Goal: Transaction & Acquisition: Download file/media

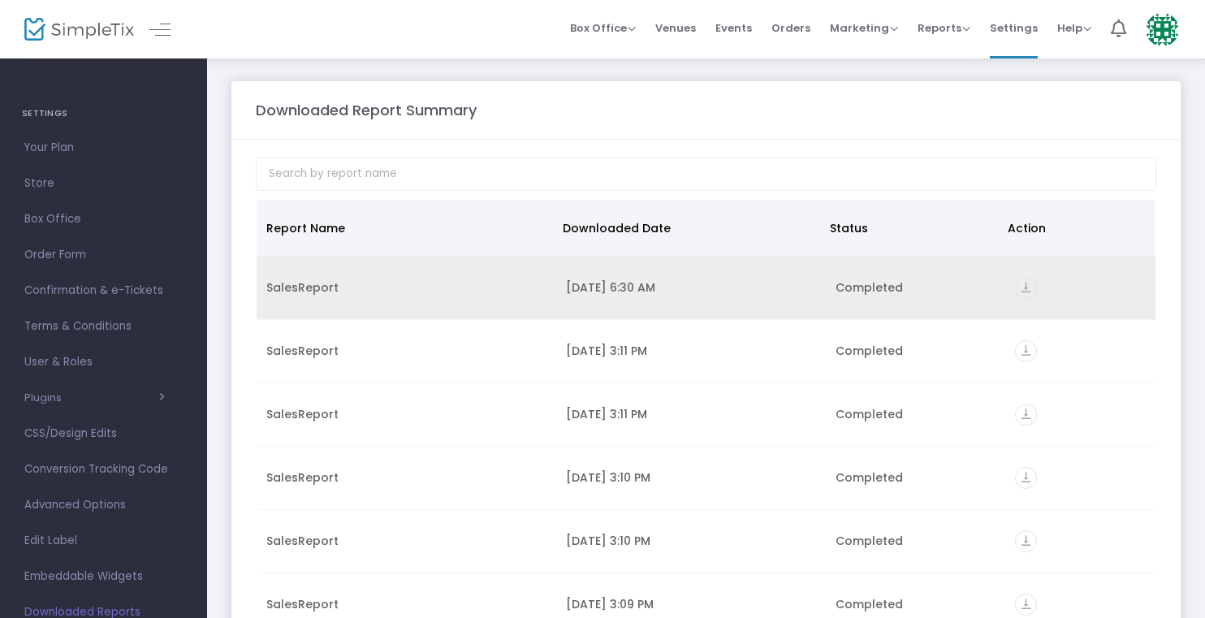
click at [1015, 288] on icon "vertical_align_bottom" at bounding box center [1026, 288] width 22 height 22
click at [1027, 287] on icon "vertical_align_bottom" at bounding box center [1026, 288] width 22 height 22
click at [1024, 283] on icon "vertical_align_bottom" at bounding box center [1026, 288] width 22 height 22
click at [1020, 283] on icon "vertical_align_bottom" at bounding box center [1026, 288] width 22 height 22
click at [1019, 284] on icon "vertical_align_bottom" at bounding box center [1026, 288] width 22 height 22
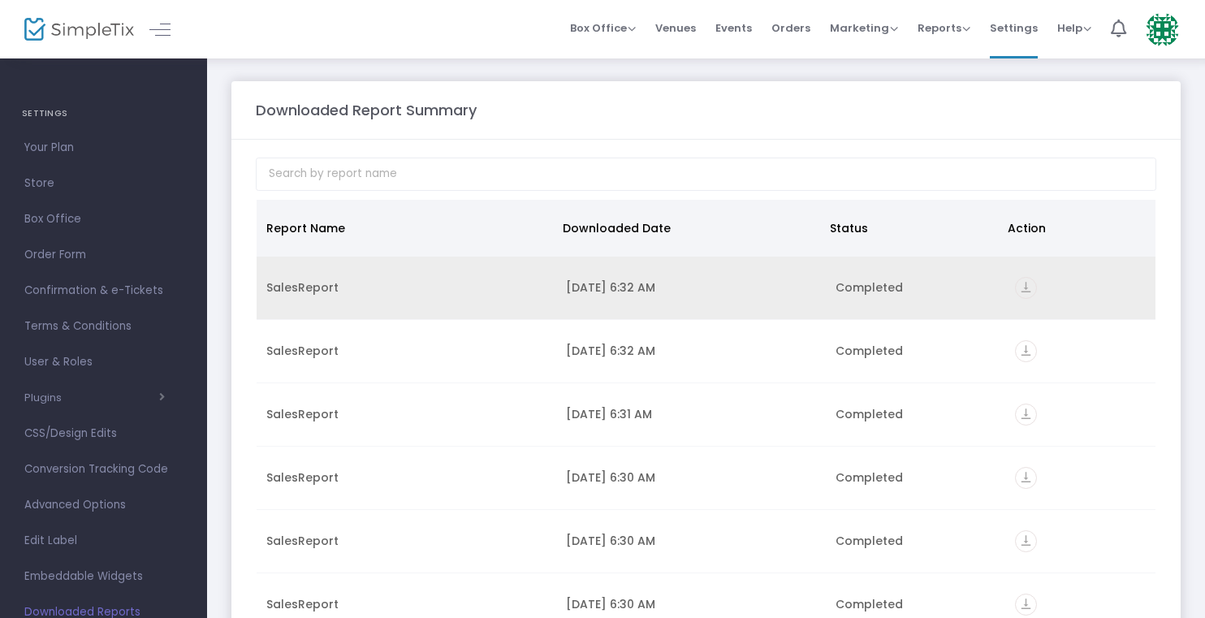
click at [1025, 280] on icon "vertical_align_bottom" at bounding box center [1026, 288] width 22 height 22
click at [1020, 286] on icon "vertical_align_bottom" at bounding box center [1026, 288] width 22 height 22
